Goal: Task Accomplishment & Management: Manage account settings

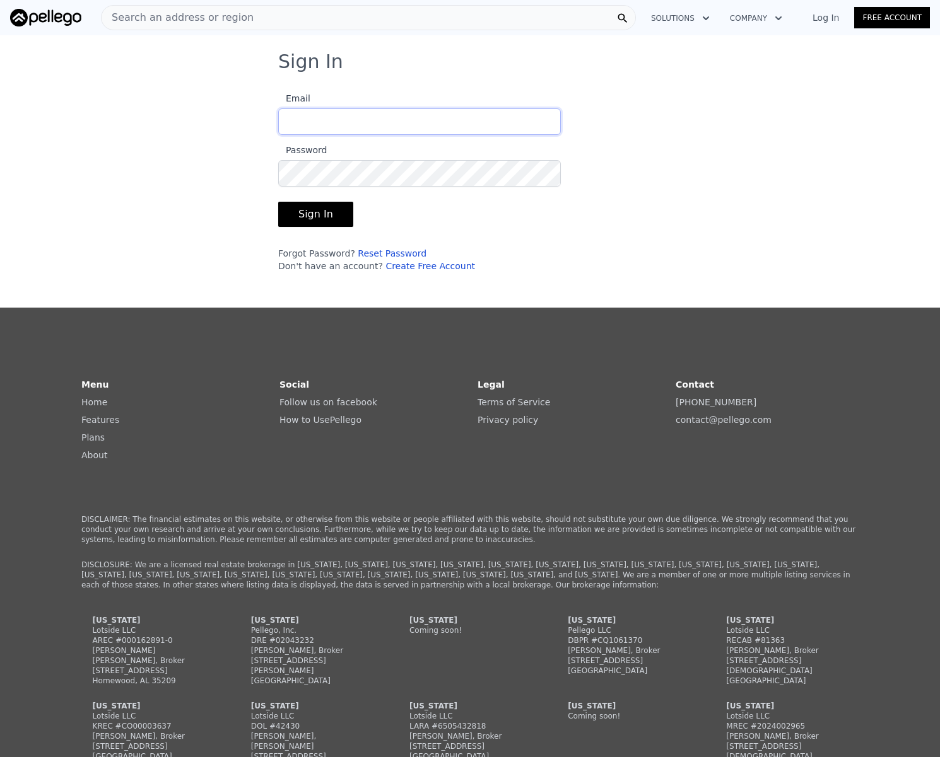
type input "[EMAIL_ADDRESS][DOMAIN_NAME]"
click at [268, 214] on div "Sign In Email [EMAIL_ADDRESS][DOMAIN_NAME] Password Sign In Forgot Password? Re…" at bounding box center [470, 166] width 424 height 232
click at [289, 214] on button "Sign In" at bounding box center [315, 214] width 75 height 25
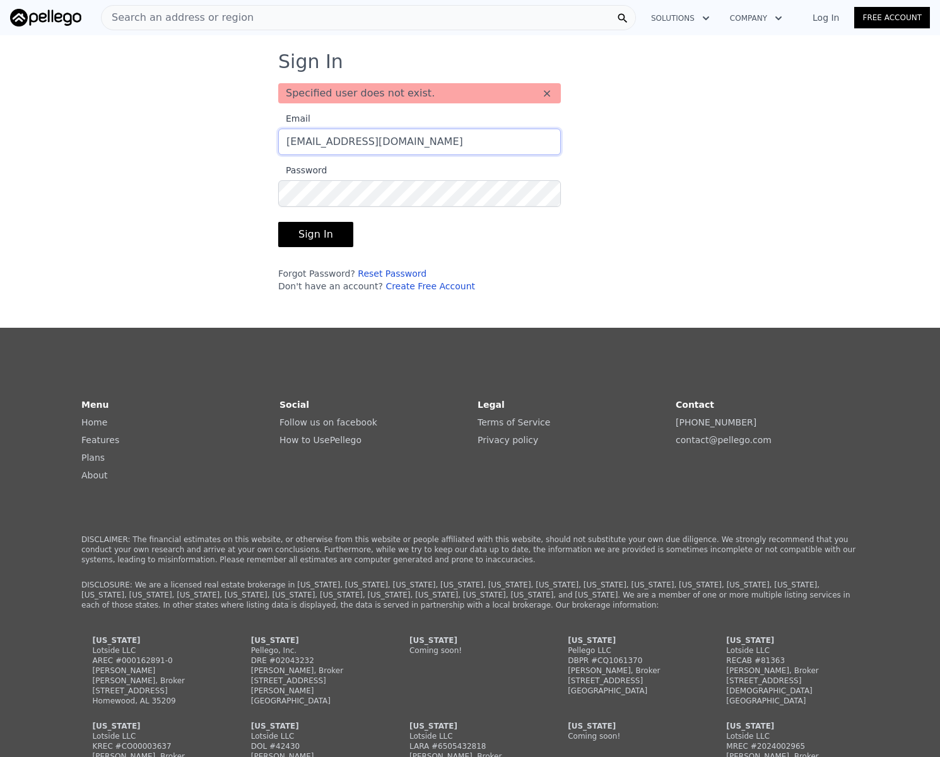
click at [393, 149] on input "[EMAIL_ADDRESS][DOMAIN_NAME]" at bounding box center [419, 142] width 282 height 26
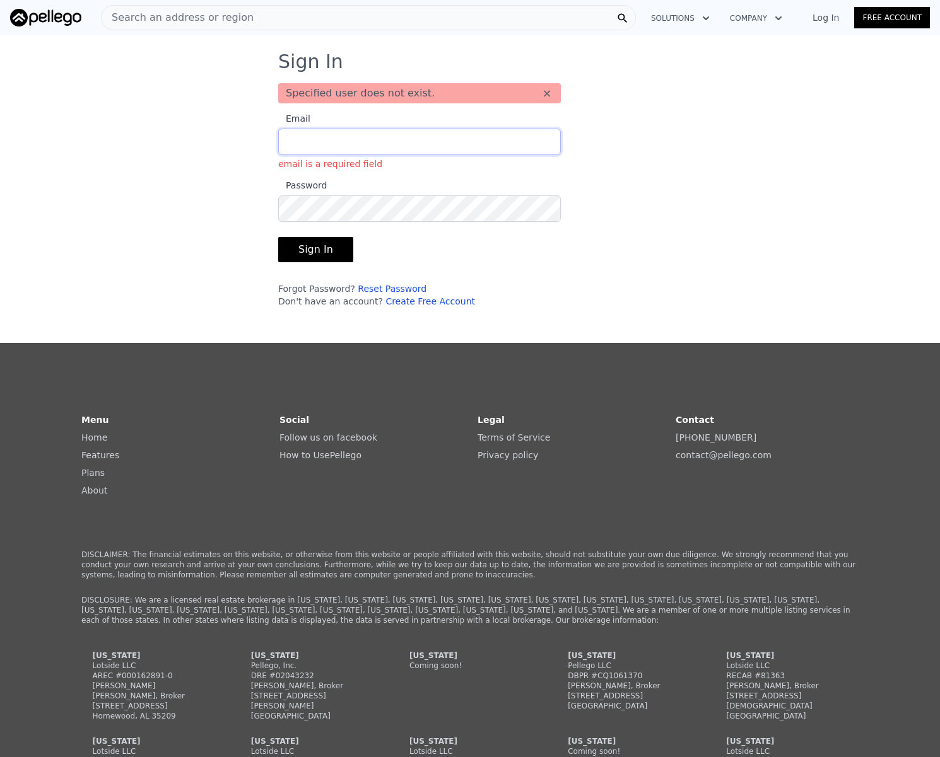
type input "[EMAIL_ADDRESS][DOMAIN_NAME]"
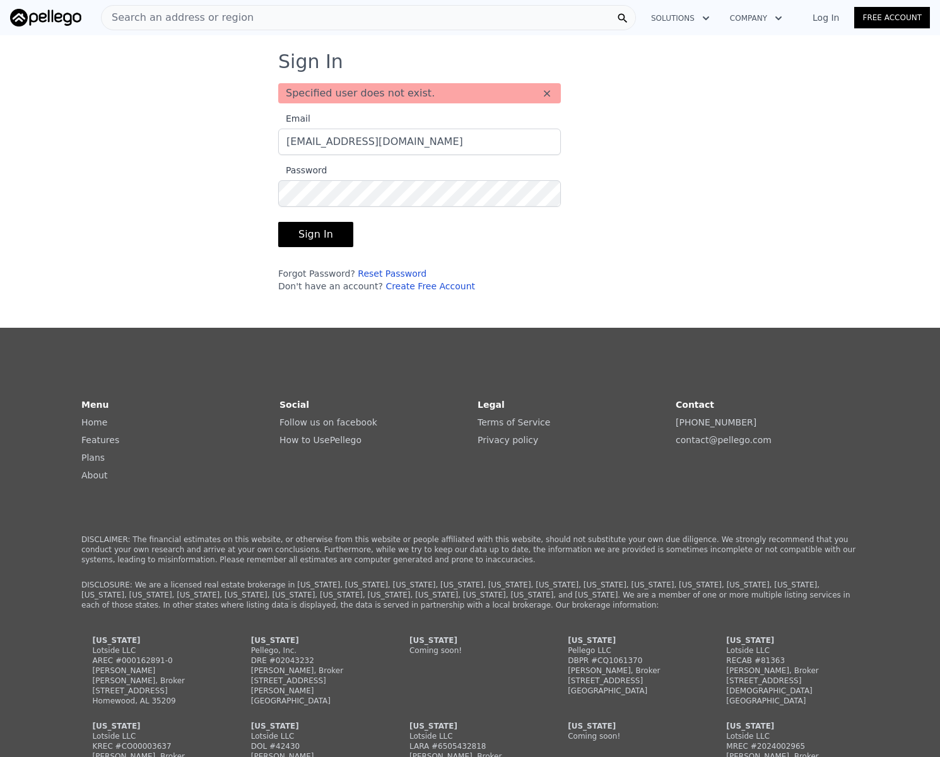
click at [278, 230] on button "Sign In" at bounding box center [315, 234] width 75 height 25
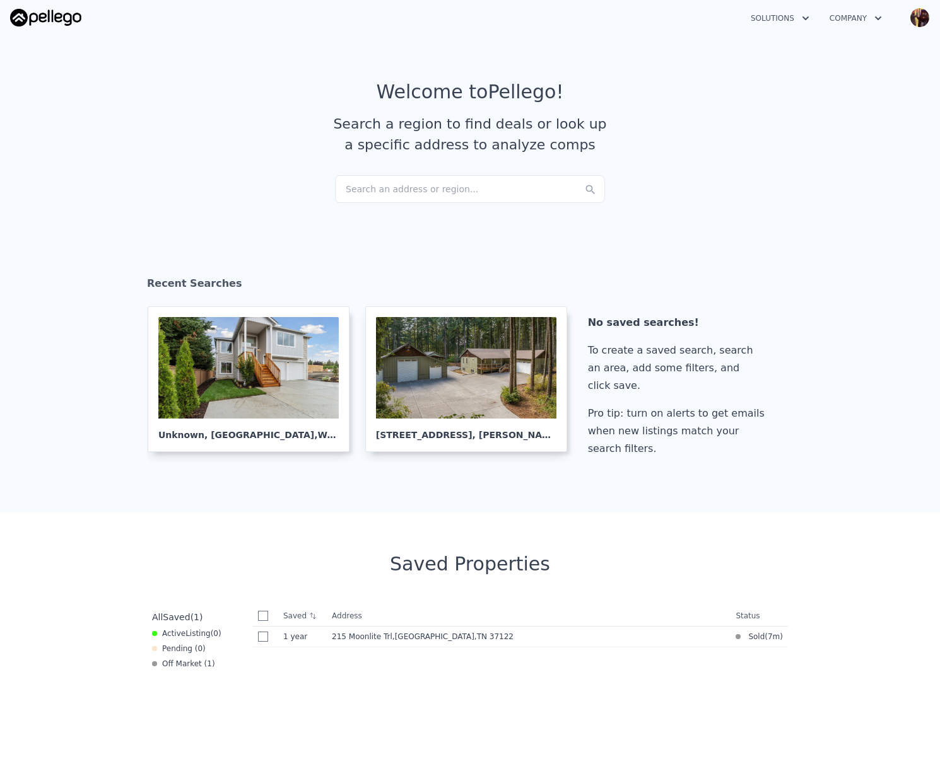
click at [848, 17] on button "Company" at bounding box center [855, 18] width 73 height 23
click at [794, 19] on button "Solutions" at bounding box center [779, 18] width 79 height 23
click at [926, 13] on img "button" at bounding box center [919, 18] width 20 height 20
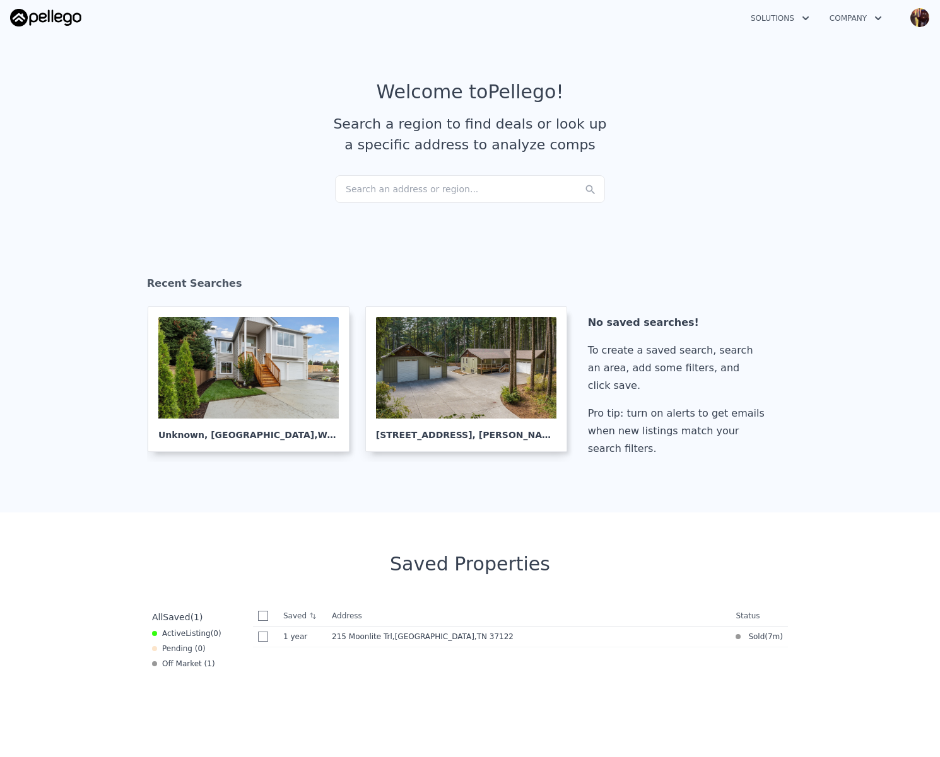
click at [842, 15] on button "Company" at bounding box center [855, 18] width 73 height 23
click at [836, 67] on link "How it Works" at bounding box center [889, 71] width 141 height 23
